Goal: Task Accomplishment & Management: Use online tool/utility

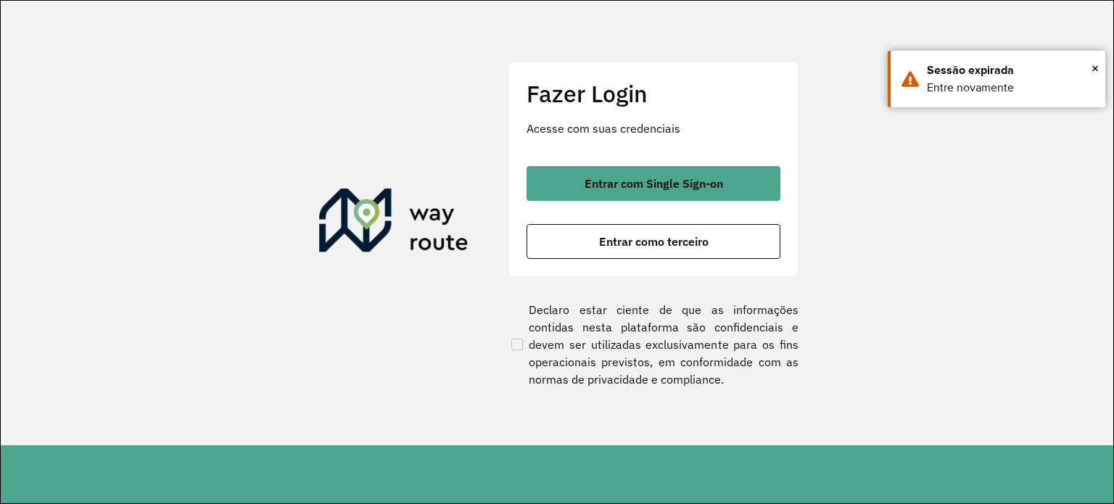
click at [362, 80] on section "Fazer Login Acesse com suas credenciais Entrar com Single Sign-on Entrar como t…" at bounding box center [557, 223] width 1112 height 444
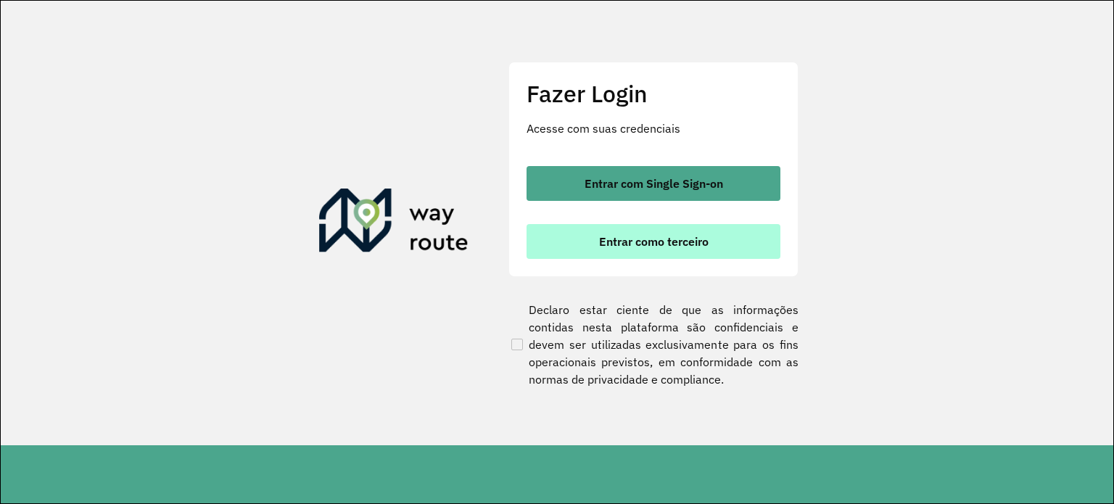
click at [580, 246] on button "Entrar como terceiro" at bounding box center [653, 241] width 254 height 35
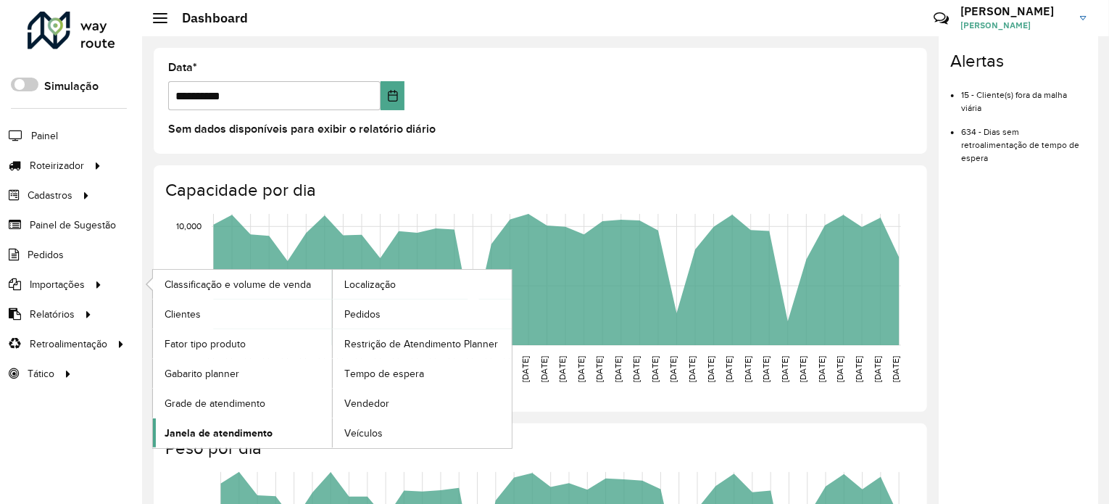
click at [269, 430] on span "Janela de atendimento" at bounding box center [219, 433] width 108 height 15
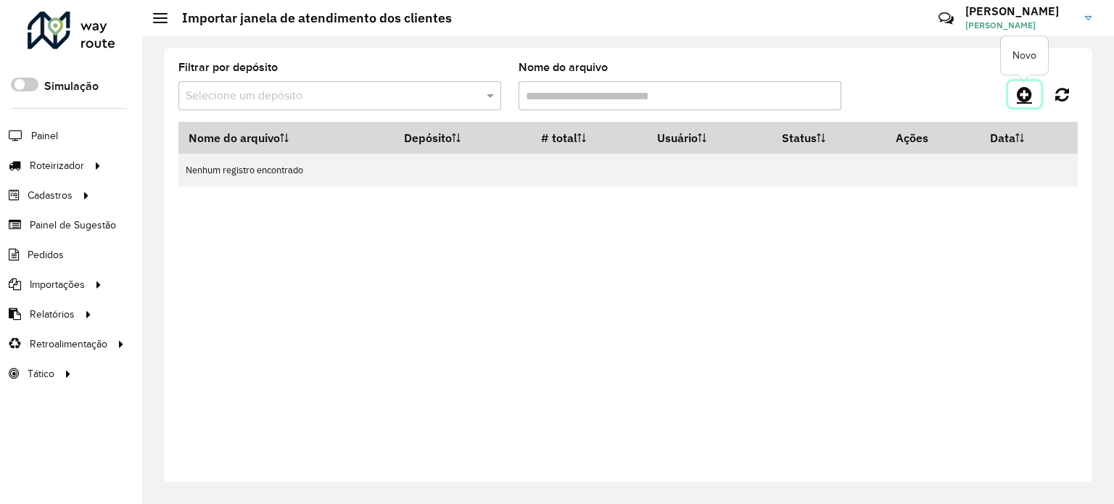
click at [1033, 96] on link at bounding box center [1024, 94] width 33 height 26
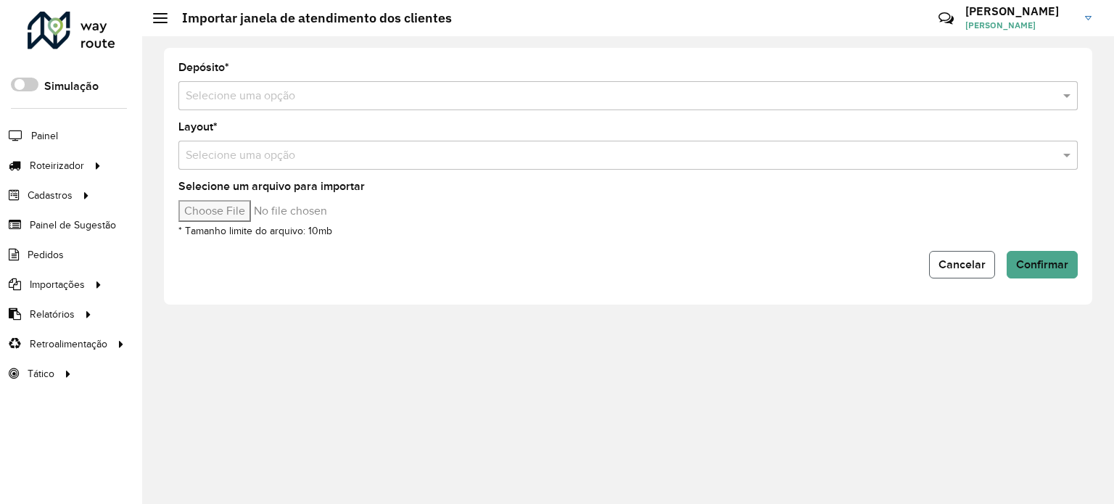
click at [974, 268] on span "Cancelar" at bounding box center [961, 264] width 47 height 12
